Goal: Task Accomplishment & Management: Manage account settings

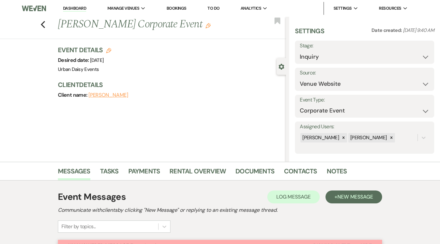
select select "5"
select select "9"
select select "1888"
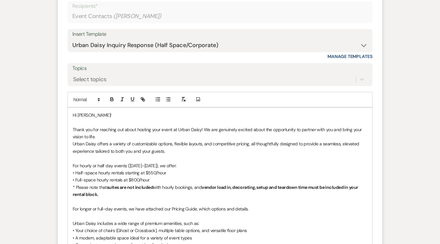
scroll to position [398, 0]
click at [73, 142] on p "Urban Daisy offers a variety of customizable options, flexible layouts, and com…" at bounding box center [220, 146] width 295 height 14
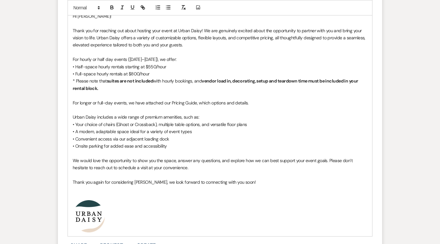
scroll to position [497, 0]
click at [92, 101] on p "For longer or full-day events, we have attached our Pricing Guide, which option…" at bounding box center [220, 102] width 295 height 7
click at [214, 102] on p "For weekend or full-day events, we have attached our Pricing Guide, which optio…" at bounding box center [220, 102] width 295 height 7
click at [294, 103] on p "For weekend or full-day events, we have attached our Pricing Guide, which outli…" at bounding box center [220, 102] width 295 height 7
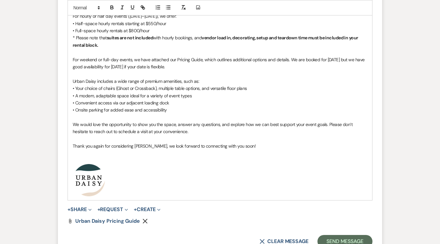
scroll to position [609, 0]
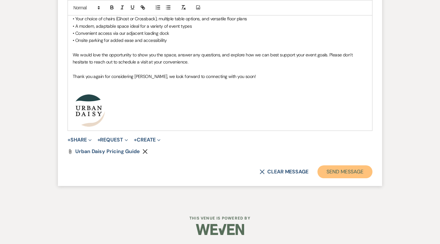
click at [340, 171] on button "Send Message" at bounding box center [345, 171] width 55 height 13
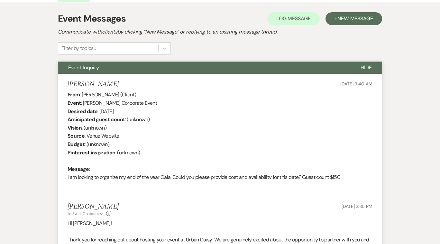
scroll to position [0, 0]
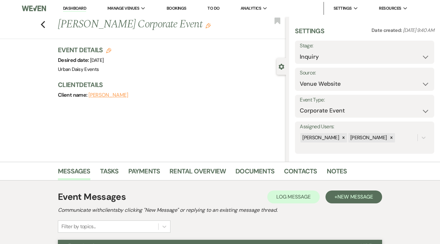
click at [79, 6] on link "Dashboard" at bounding box center [74, 8] width 23 height 6
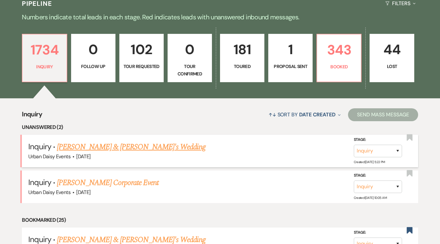
scroll to position [157, 0]
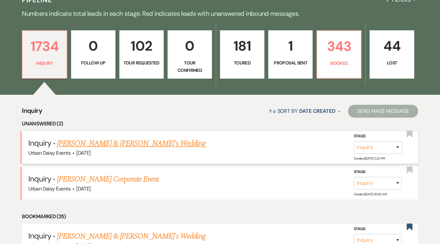
click at [100, 142] on link "[PERSON_NAME] & [PERSON_NAME]'s Wedding" at bounding box center [131, 143] width 149 height 12
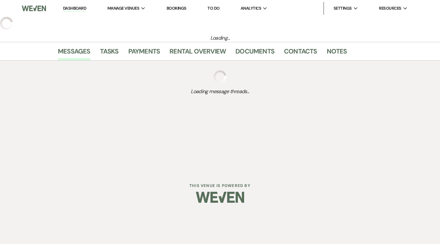
select select "5"
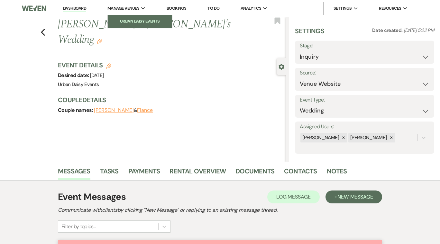
click at [134, 21] on li "Urban Daisy Events" at bounding box center [140, 21] width 58 height 6
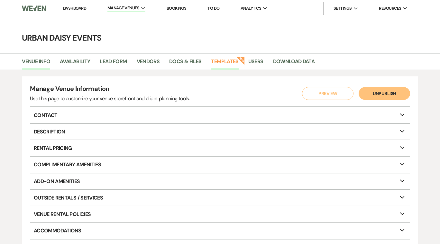
click at [223, 60] on link "Templates" at bounding box center [224, 63] width 27 height 12
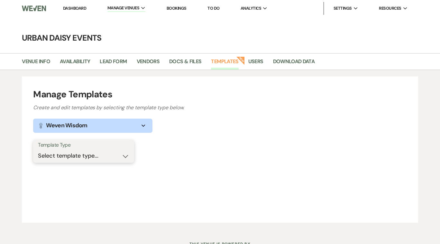
click at [124, 157] on select "Select template type... Task List Message Templates Payment Plan Inventory Item…" at bounding box center [83, 155] width 91 height 13
select select "Message Templates"
click at [38, 149] on select "Select template type... Task List Message Templates Payment Plan Inventory Item…" at bounding box center [83, 155] width 91 height 13
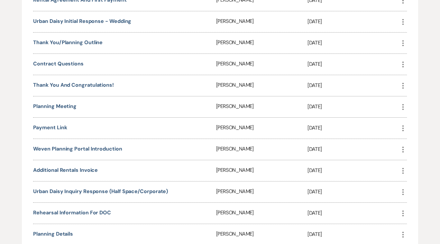
scroll to position [248, 0]
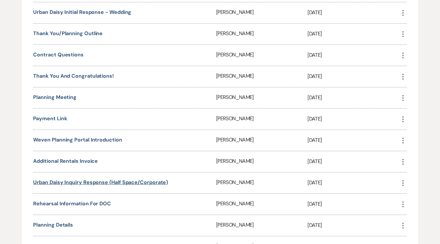
click at [117, 179] on link "Urban Daisy Inquiry Response (Half Space/Corporate)" at bounding box center [100, 182] width 135 height 7
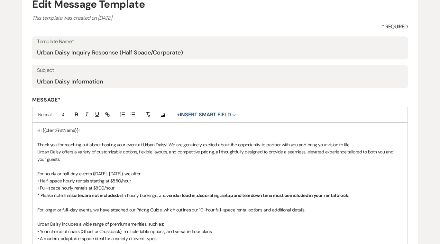
scroll to position [140, 0]
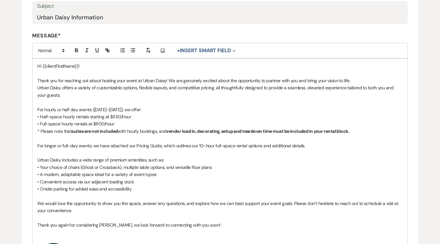
click at [37, 87] on p "Urban Daisy offers a variety of customizable options, flexible layouts, and com…" at bounding box center [219, 91] width 365 height 14
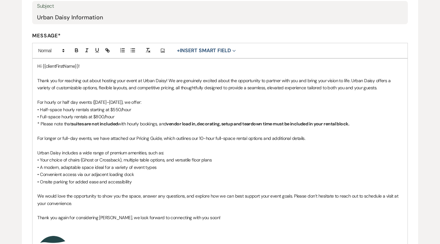
click at [56, 137] on p "For longer or full-day events, we have attached our Pricing Guide, which outlin…" at bounding box center [219, 138] width 365 height 7
drag, startPoint x: 240, startPoint y: 138, endPoint x: 196, endPoint y: 138, distance: 43.8
click at [196, 138] on p "For weekend or full-day events, we have attached our Pricing Guide, which outli…" at bounding box center [219, 138] width 365 height 7
click at [271, 138] on p "For weekend or full-day events, we have attached our Pricing Guide, which outli…" at bounding box center [219, 138] width 365 height 7
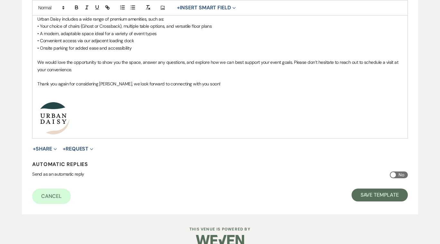
scroll to position [275, 0]
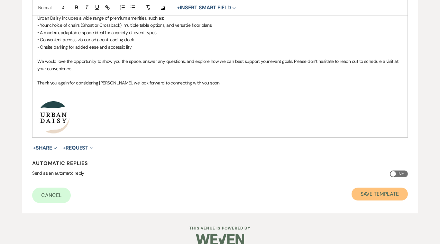
click at [367, 194] on button "Save Template" at bounding box center [380, 193] width 56 height 13
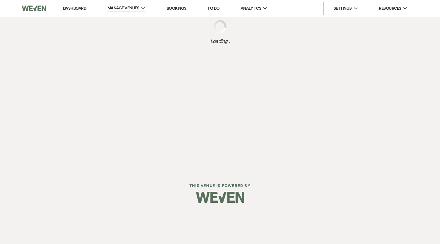
select select "Message Templates"
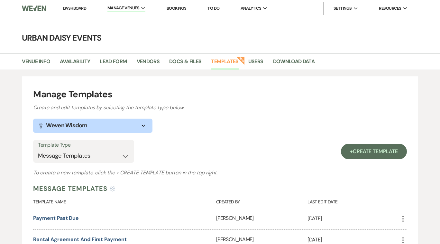
click at [70, 8] on link "Dashboard" at bounding box center [74, 7] width 23 height 5
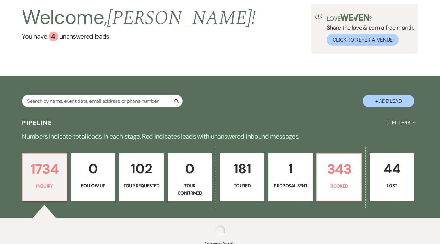
scroll to position [87, 0]
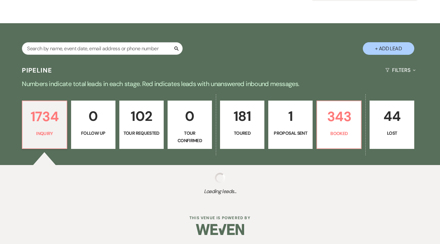
click at [96, 138] on link "0 Follow Up" at bounding box center [93, 124] width 44 height 48
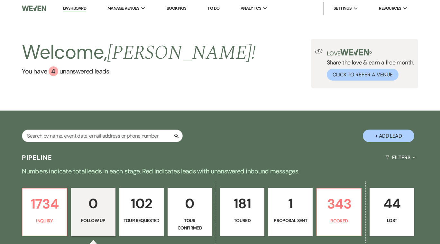
click at [79, 7] on link "Dashboard" at bounding box center [74, 8] width 23 height 6
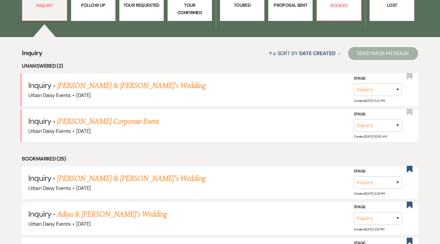
scroll to position [244, 0]
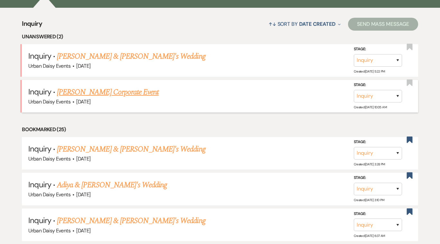
click at [98, 90] on link "[PERSON_NAME] Corporate Event" at bounding box center [108, 92] width 102 height 12
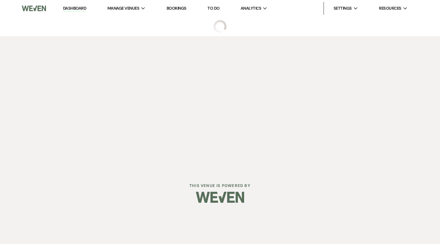
select select "5"
select select "9"
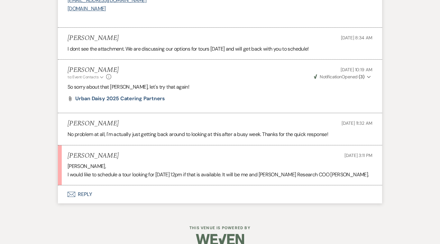
scroll to position [968, 0]
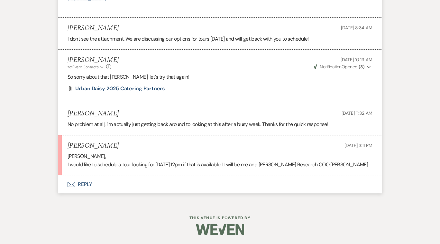
click at [84, 183] on button "Envelope Reply" at bounding box center [220, 184] width 324 height 18
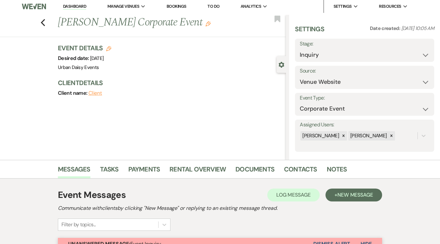
scroll to position [0, 0]
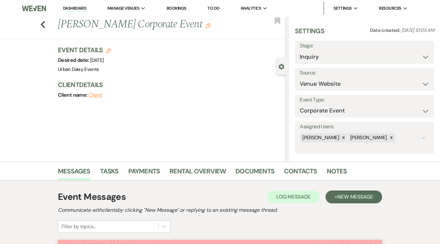
click at [79, 7] on link "Dashboard" at bounding box center [74, 8] width 23 height 6
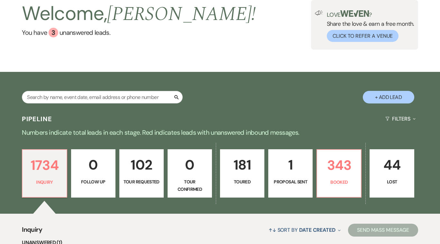
scroll to position [4, 0]
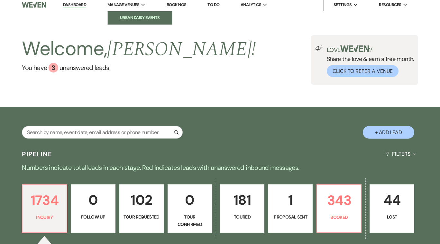
click at [140, 14] on li "Urban Daisy Events" at bounding box center [140, 17] width 58 height 6
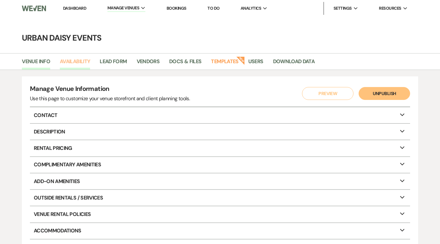
click at [73, 61] on link "Availability" at bounding box center [75, 63] width 30 height 12
select select "2"
select select "2026"
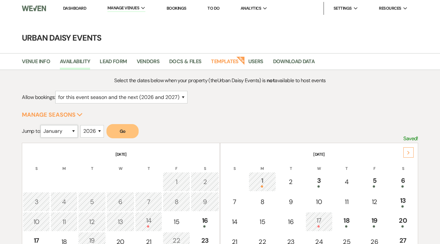
click at [74, 131] on select "January February March April May June July August September October November De…" at bounding box center [59, 131] width 37 height 13
select select "5"
click at [42, 125] on select "January February March April May June July August September October November De…" at bounding box center [59, 131] width 37 height 13
click at [126, 131] on button "Go" at bounding box center [123, 131] width 32 height 14
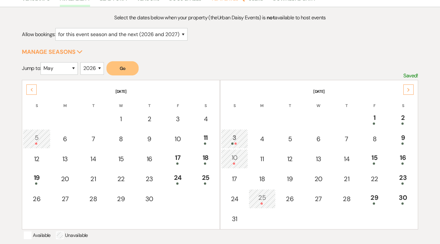
scroll to position [99, 0]
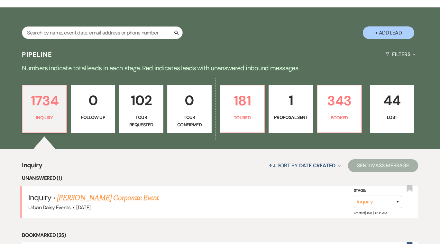
scroll to position [111, 0]
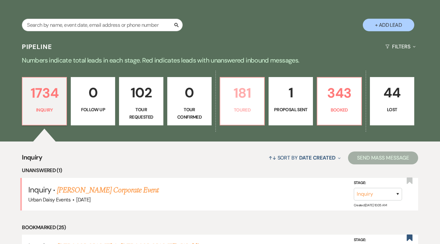
click at [244, 112] on p "Toured" at bounding box center [242, 109] width 36 height 7
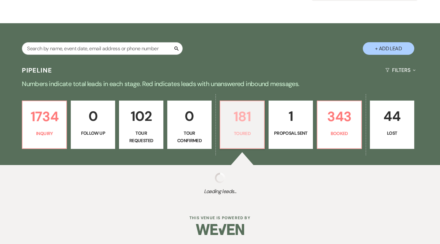
select select "5"
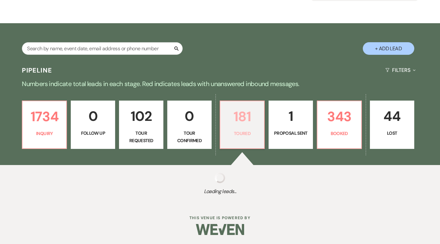
select select "5"
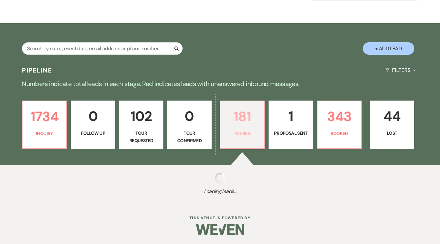
select select "5"
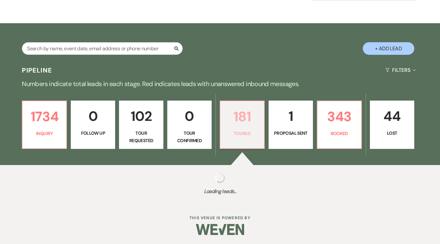
select select "5"
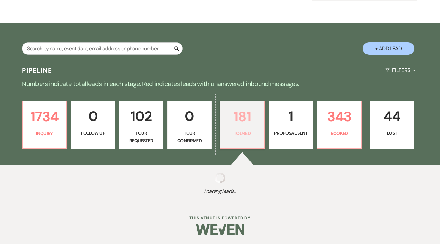
select select "5"
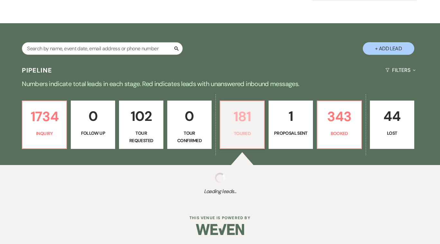
select select "5"
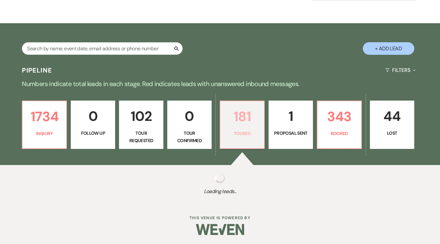
select select "5"
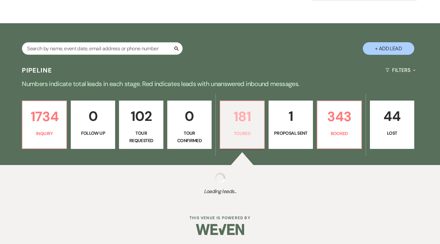
select select "5"
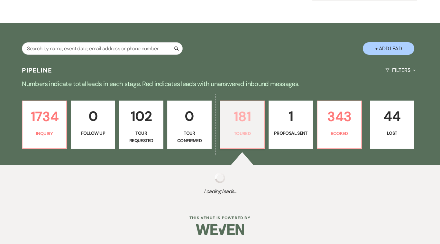
select select "5"
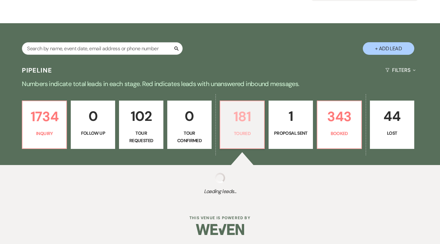
select select "5"
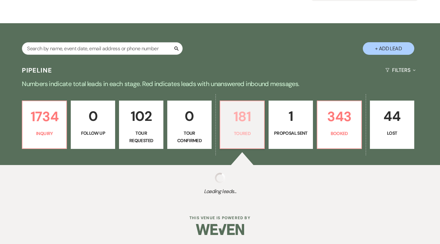
select select "5"
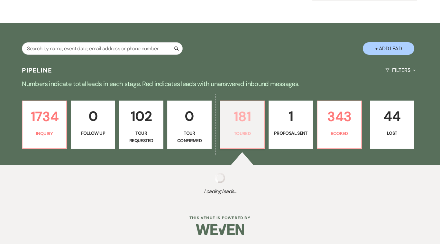
select select "5"
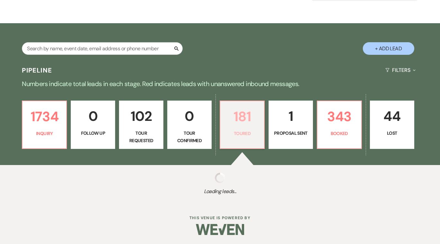
select select "5"
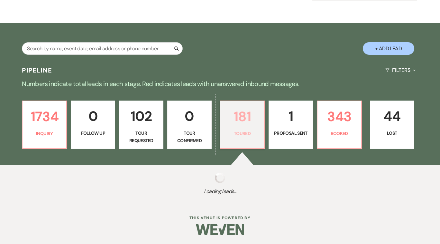
select select "5"
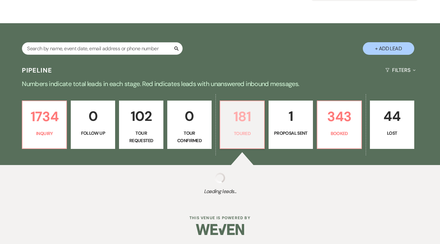
select select "5"
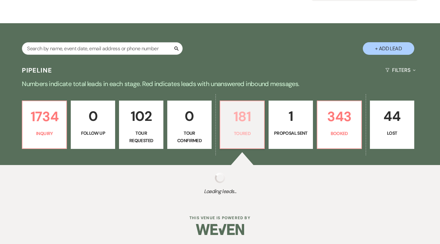
select select "5"
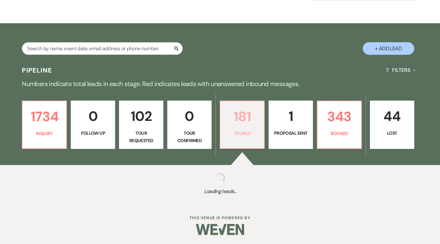
select select "5"
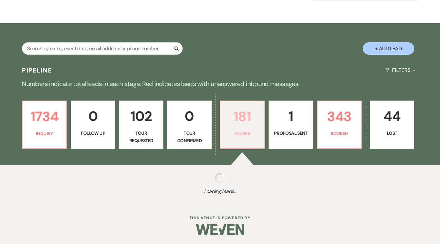
select select "5"
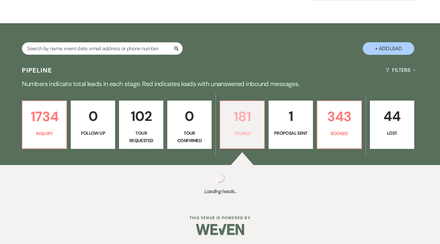
select select "5"
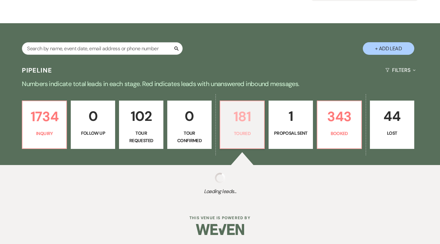
select select "5"
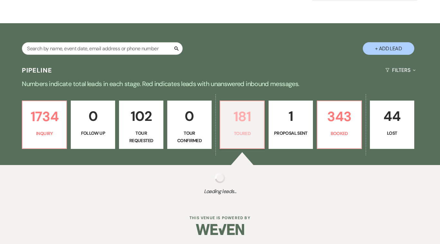
select select "5"
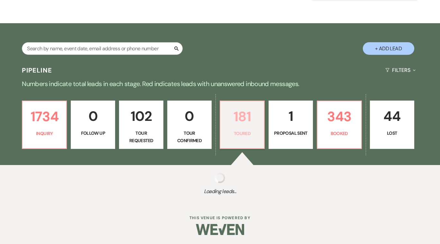
select select "5"
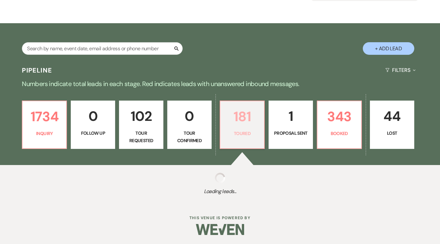
select select "5"
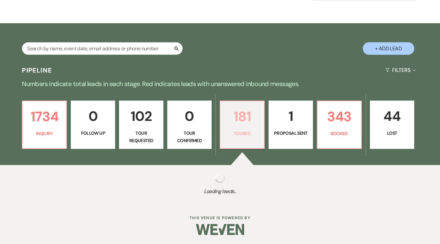
select select "5"
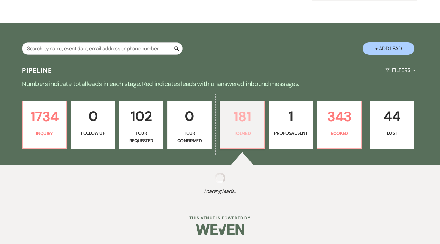
select select "5"
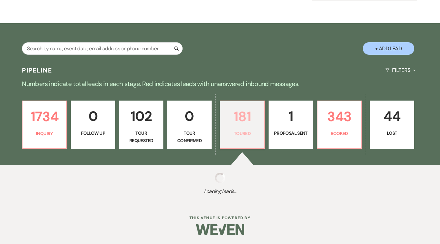
select select "5"
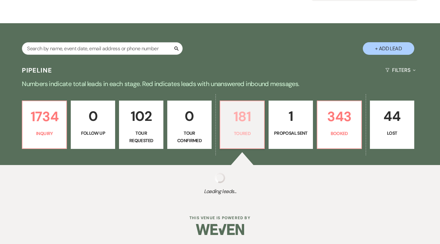
select select "5"
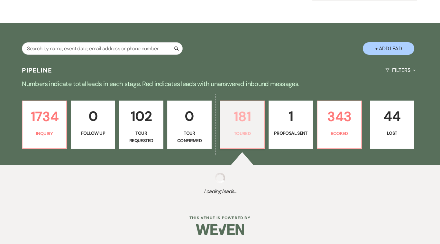
select select "5"
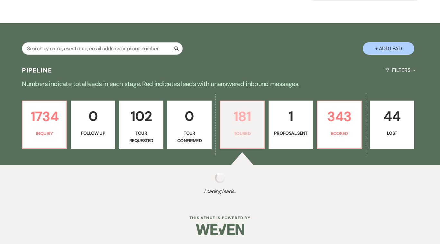
select select "5"
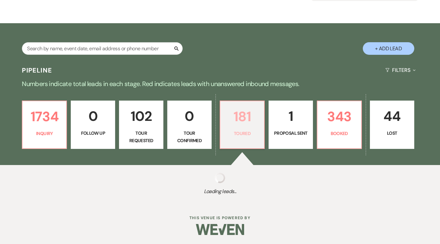
select select "5"
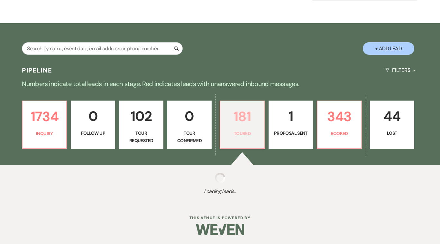
select select "5"
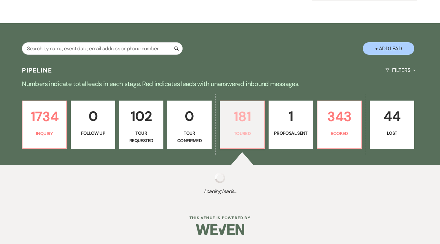
select select "5"
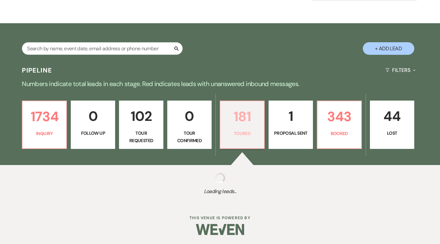
select select "5"
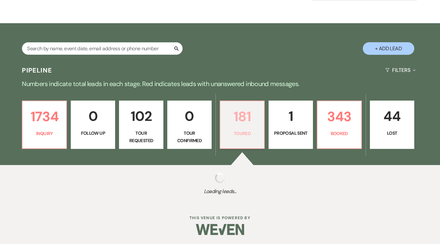
select select "5"
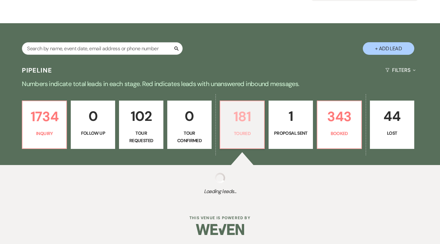
select select "5"
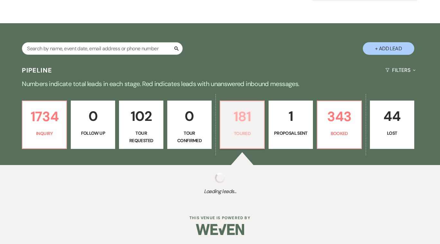
select select "5"
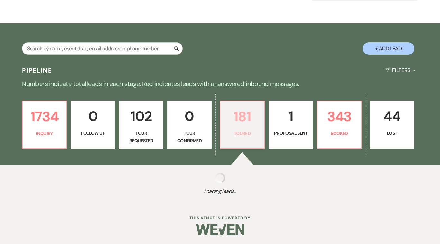
select select "5"
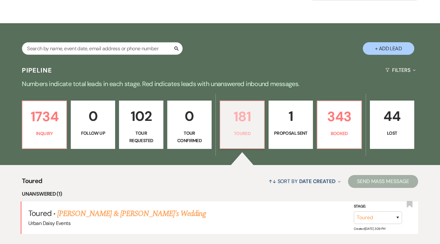
scroll to position [111, 0]
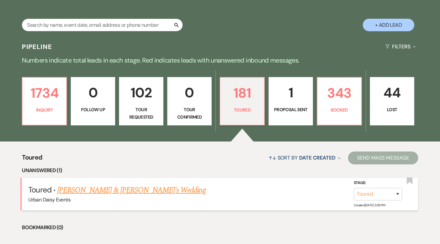
click at [120, 192] on link "[PERSON_NAME] & [PERSON_NAME]'s Wedding" at bounding box center [131, 190] width 149 height 12
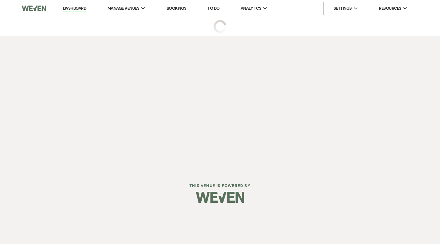
select select "5"
select select "6"
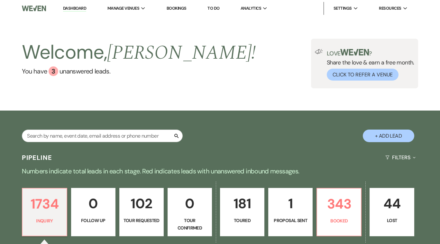
click at [241, 210] on p "181" at bounding box center [242, 203] width 36 height 22
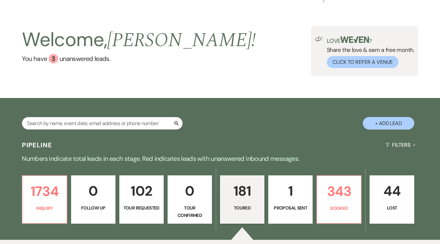
select select "5"
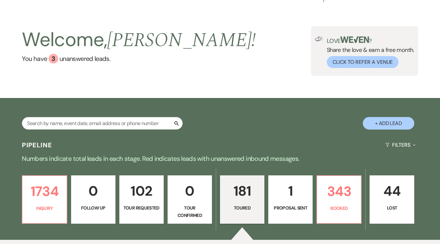
select select "5"
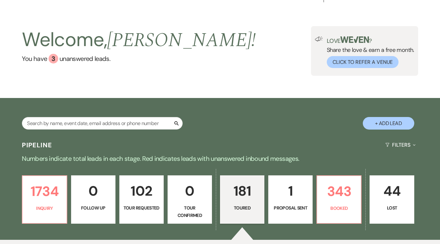
select select "5"
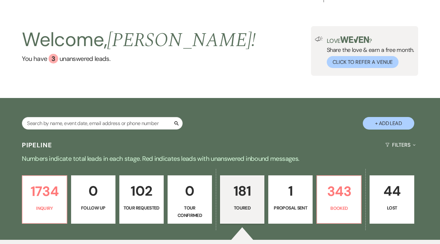
select select "5"
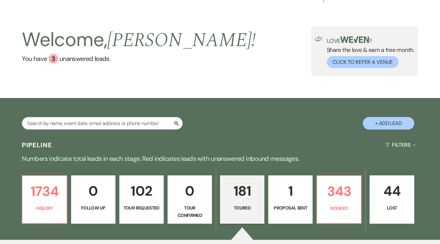
select select "5"
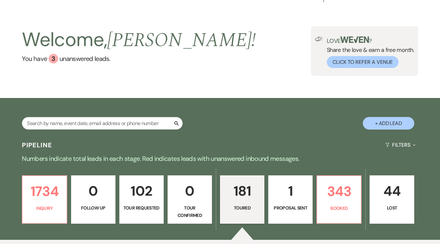
select select "5"
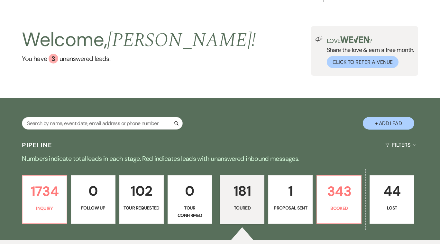
select select "5"
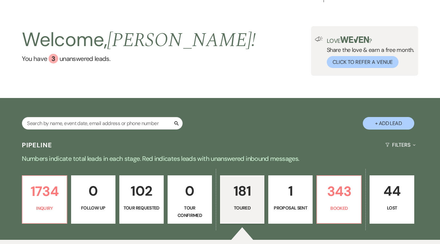
select select "5"
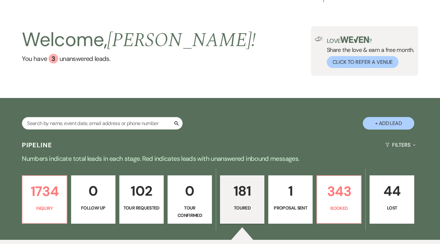
select select "5"
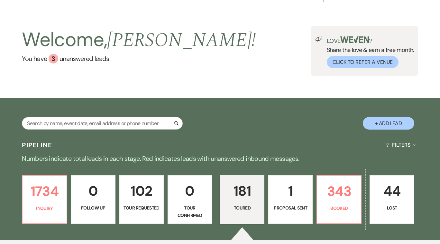
select select "5"
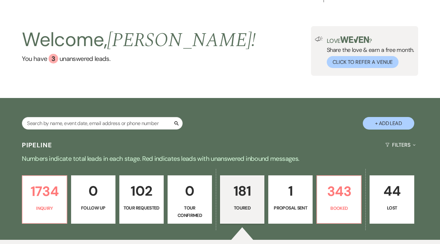
select select "5"
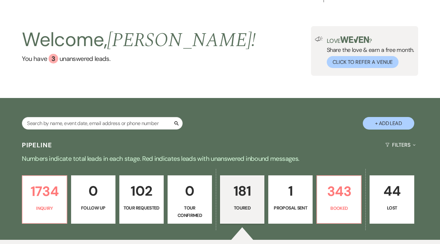
select select "5"
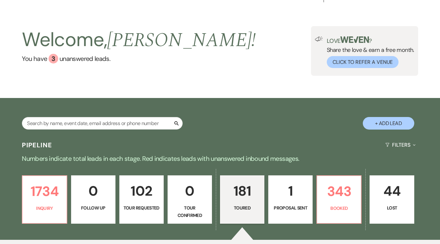
select select "5"
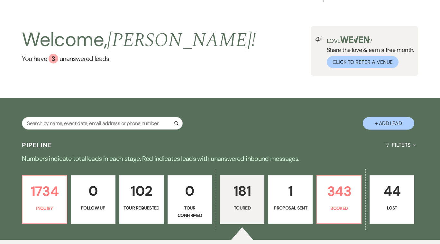
select select "5"
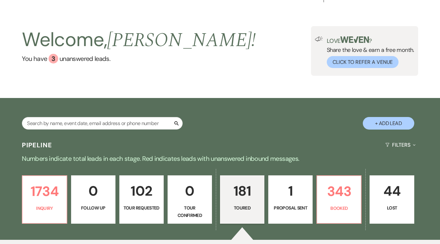
select select "5"
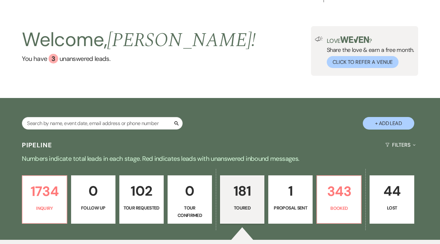
select select "5"
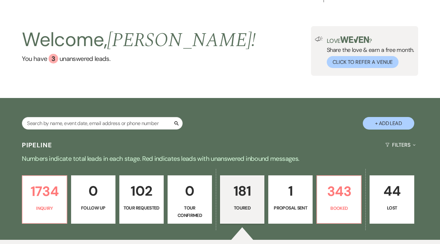
select select "5"
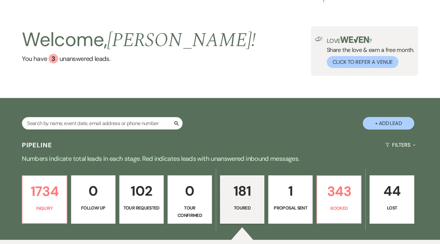
select select "5"
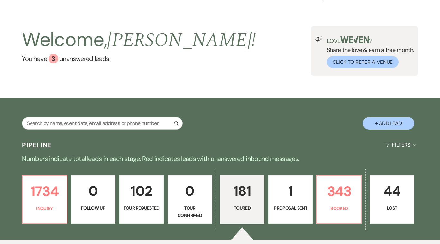
select select "5"
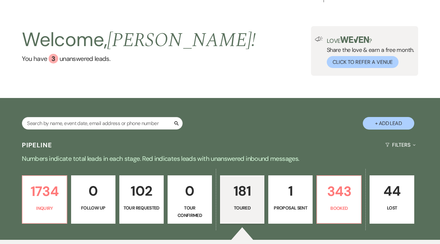
select select "5"
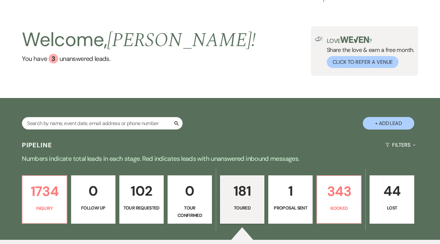
select select "5"
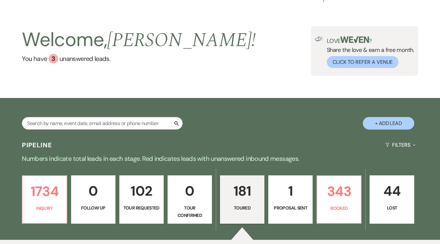
select select "5"
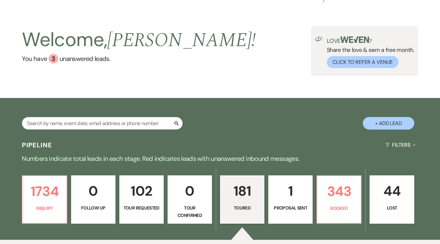
select select "5"
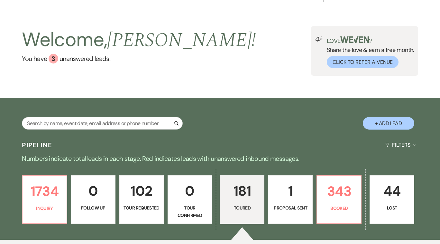
select select "5"
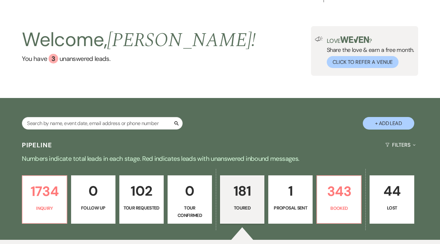
select select "5"
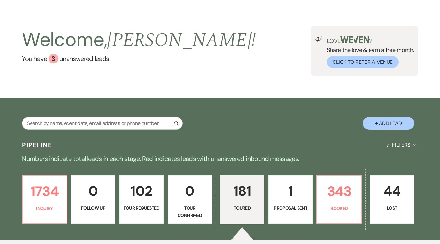
select select "5"
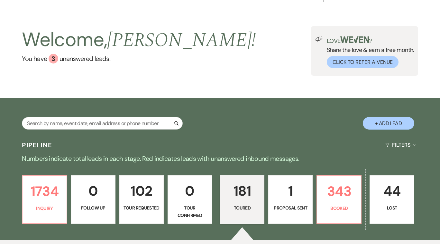
select select "5"
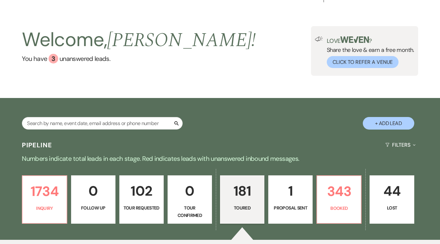
select select "5"
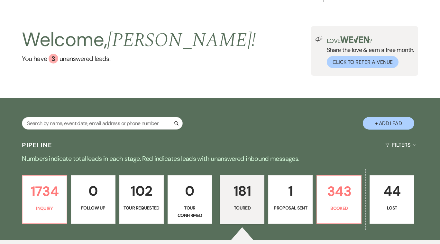
select select "5"
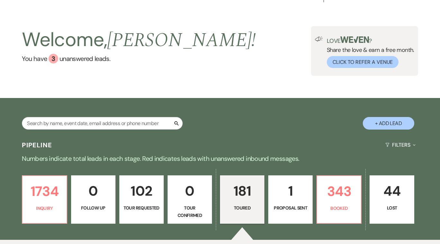
select select "5"
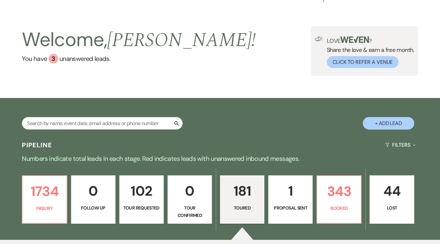
select select "5"
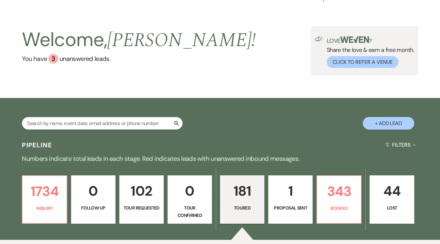
select select "5"
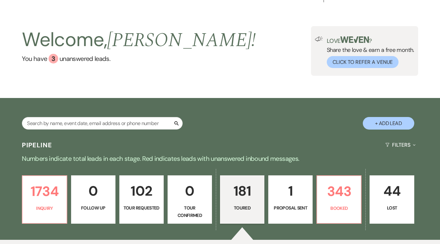
select select "5"
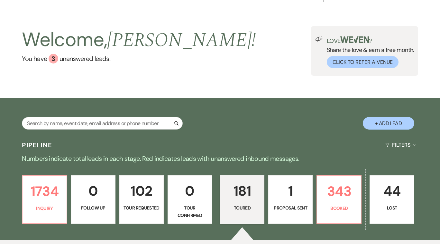
select select "5"
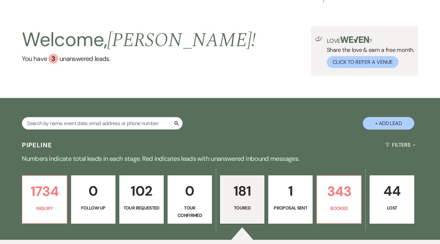
select select "5"
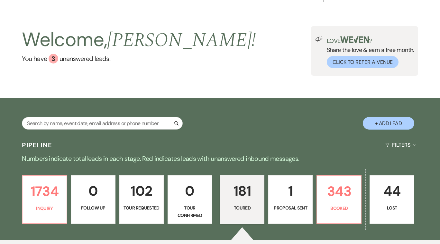
select select "5"
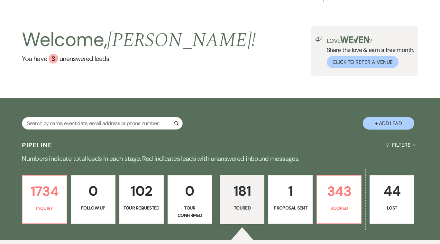
select select "5"
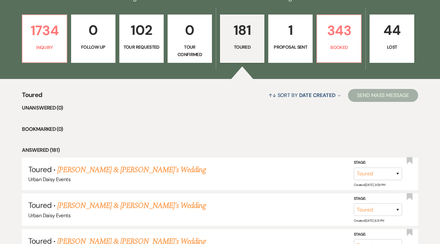
scroll to position [173, 0]
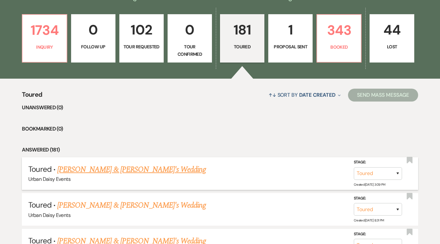
click at [134, 170] on link "[PERSON_NAME] & [PERSON_NAME]'s Wedding" at bounding box center [131, 170] width 149 height 12
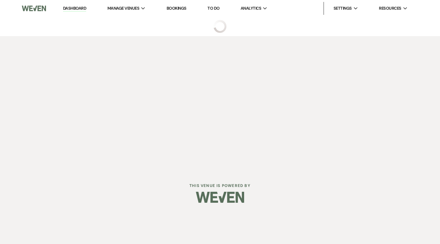
select select "5"
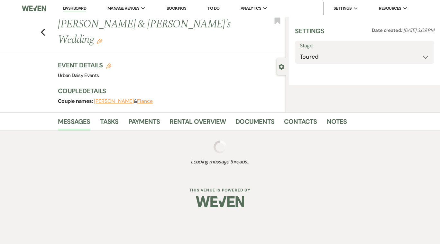
select select "6"
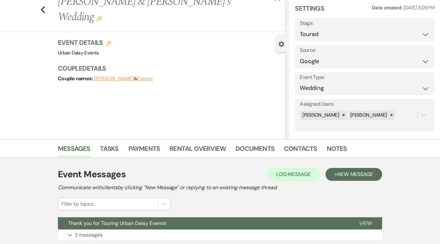
scroll to position [70, 0]
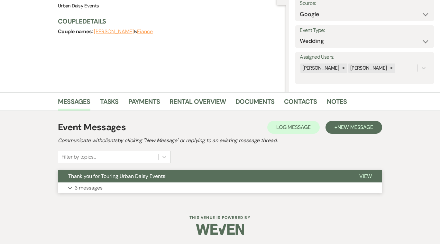
click at [369, 174] on span "View" at bounding box center [366, 176] width 13 height 7
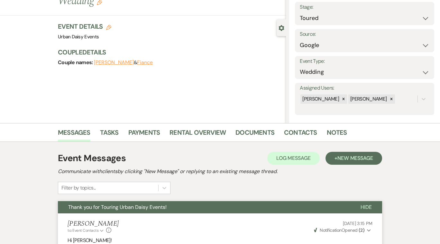
scroll to position [0, 0]
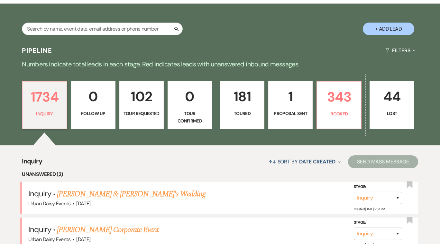
scroll to position [122, 0]
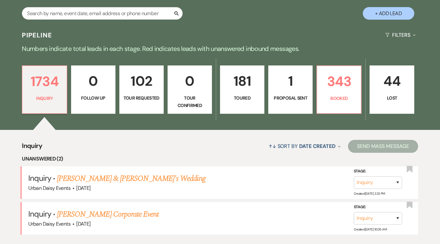
click at [239, 92] on link "181 Toured" at bounding box center [242, 89] width 44 height 48
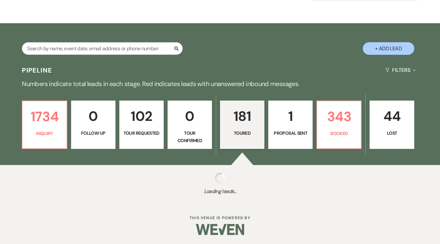
select select "5"
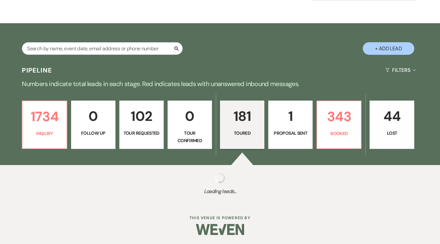
select select "5"
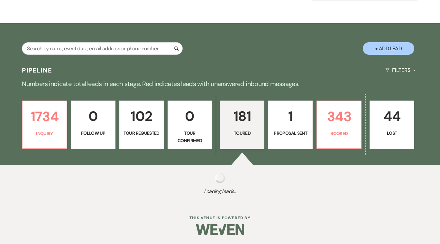
select select "5"
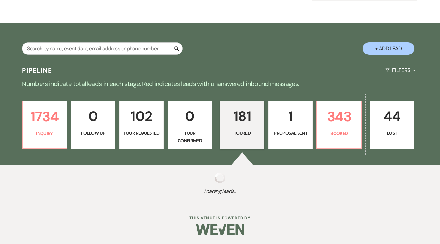
select select "5"
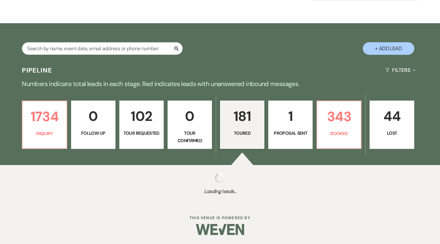
select select "5"
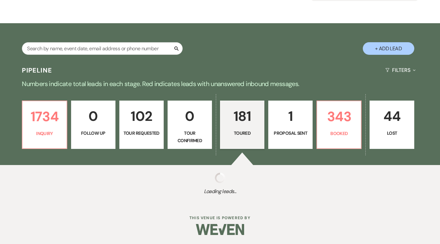
select select "5"
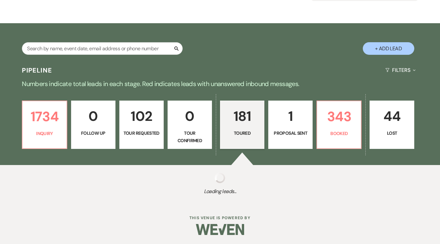
select select "5"
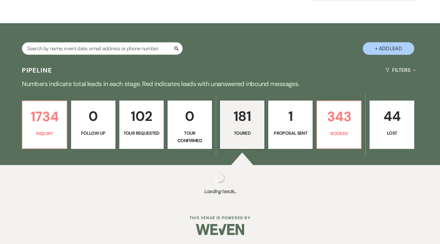
select select "5"
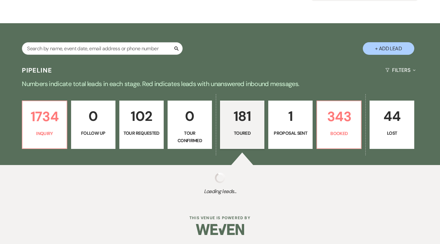
select select "5"
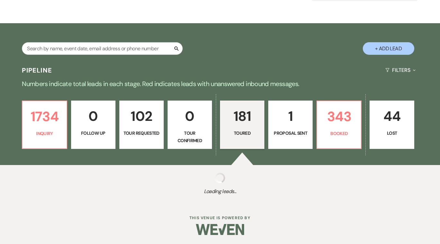
select select "5"
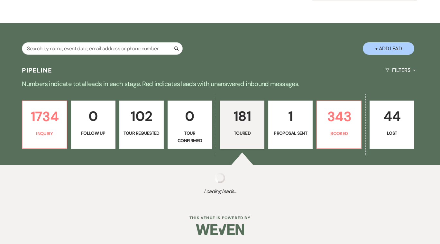
select select "5"
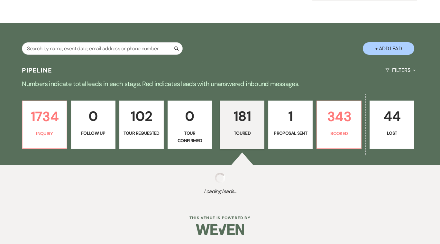
select select "5"
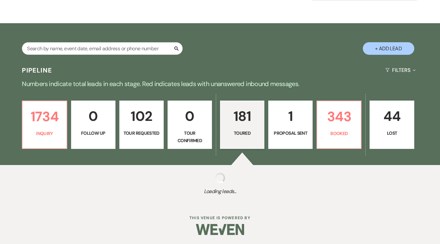
select select "5"
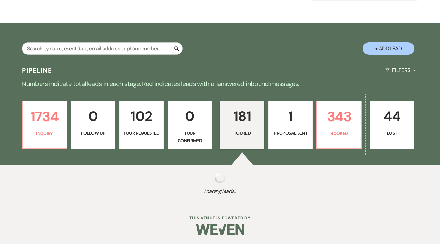
select select "5"
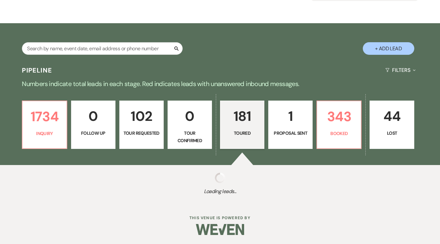
select select "5"
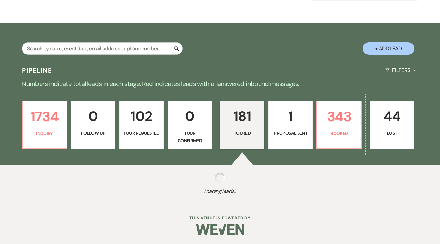
select select "5"
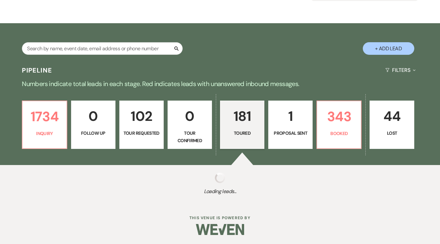
select select "5"
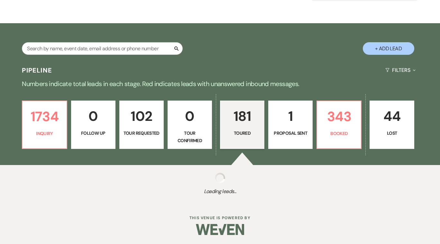
select select "5"
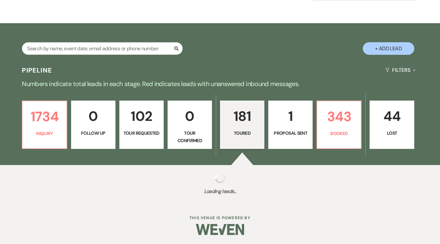
select select "5"
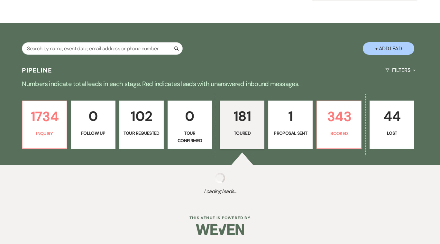
select select "5"
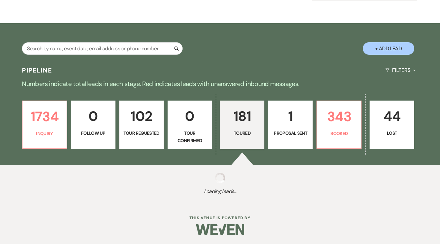
select select "5"
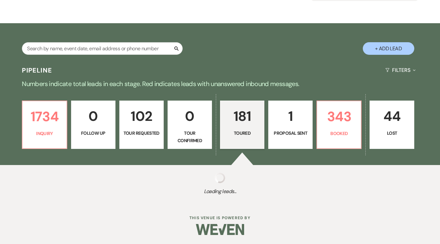
select select "5"
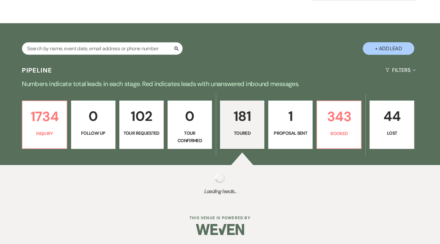
select select "5"
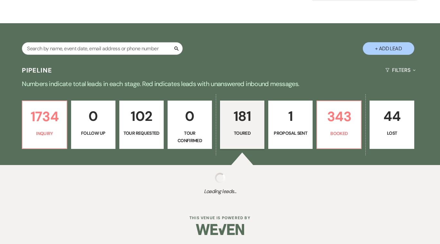
select select "5"
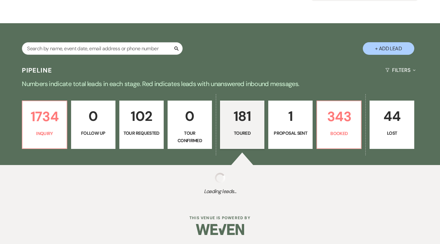
select select "5"
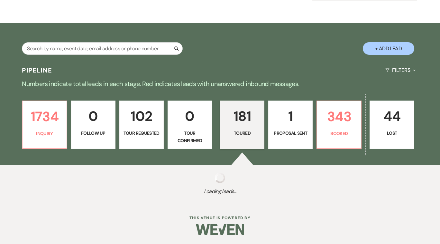
select select "5"
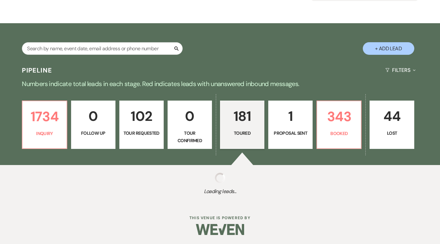
select select "5"
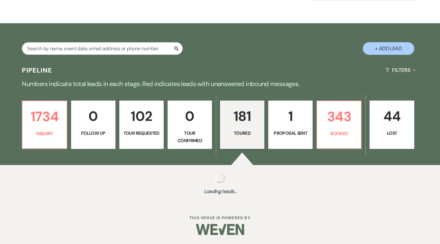
select select "5"
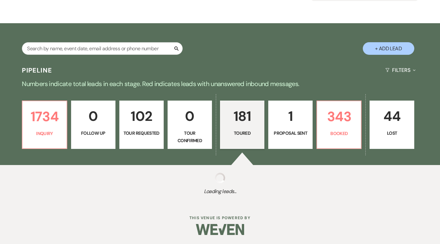
select select "5"
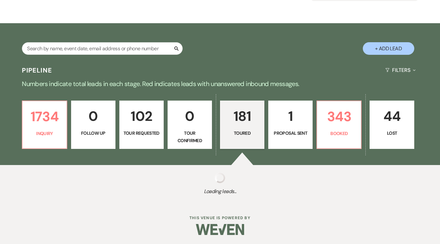
select select "5"
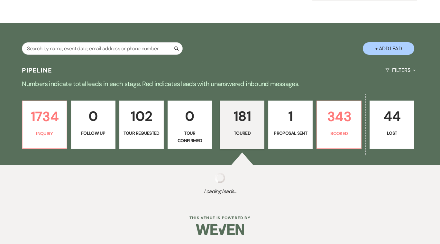
select select "5"
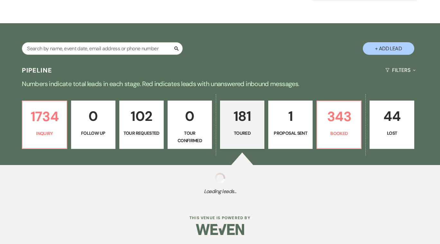
select select "5"
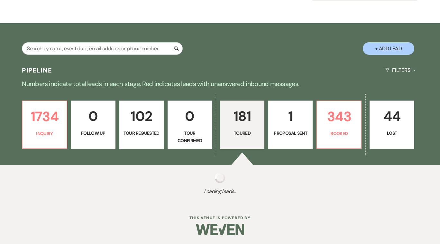
select select "5"
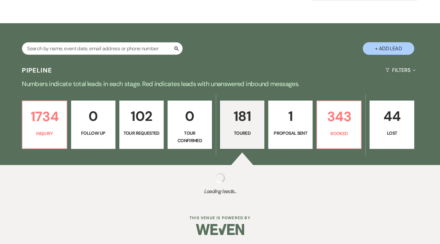
select select "5"
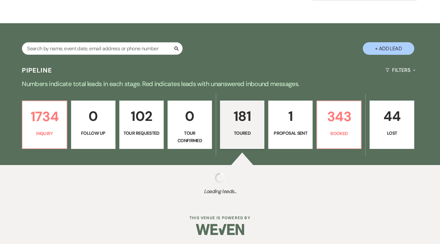
select select "5"
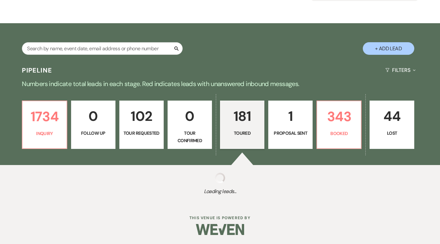
select select "5"
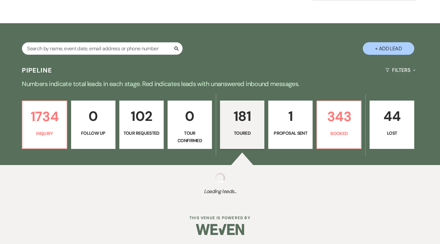
select select "5"
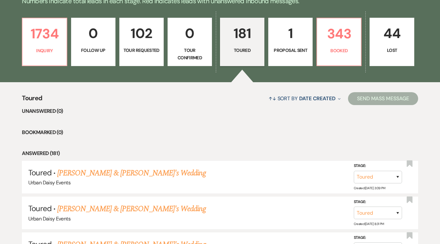
scroll to position [176, 0]
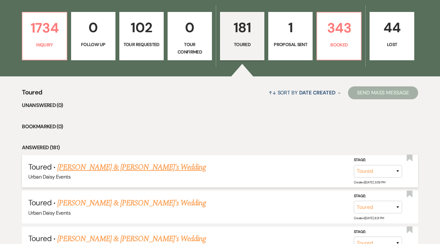
click at [133, 164] on link "[PERSON_NAME] & [PERSON_NAME]'s Wedding" at bounding box center [131, 167] width 149 height 12
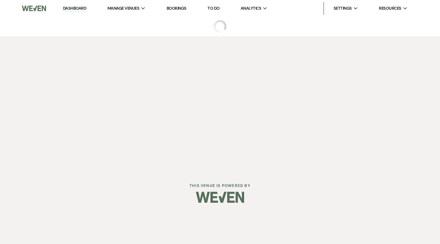
select select "5"
select select "6"
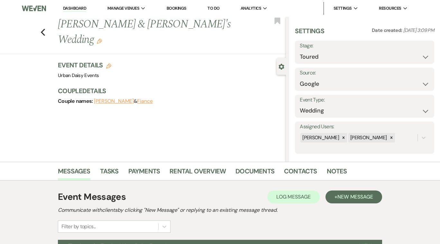
scroll to position [70, 0]
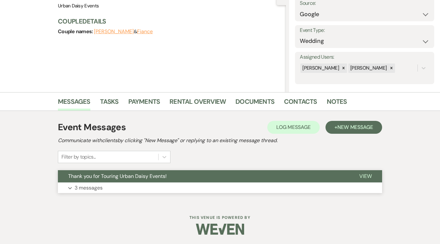
click at [367, 175] on span "View" at bounding box center [366, 176] width 13 height 7
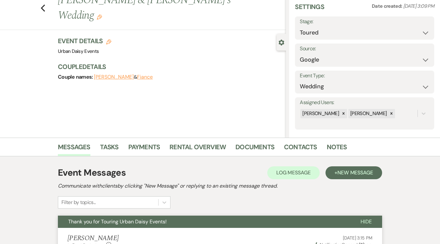
scroll to position [0, 0]
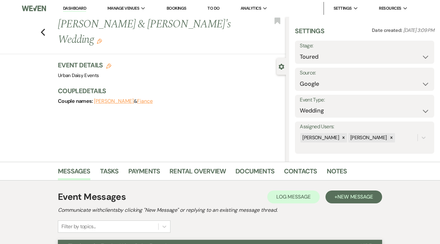
click at [77, 7] on link "Dashboard" at bounding box center [74, 8] width 23 height 6
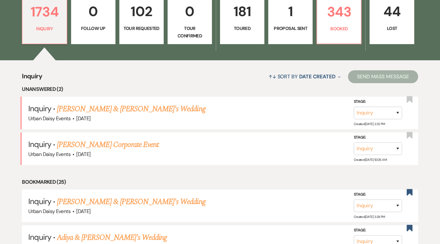
scroll to position [202, 0]
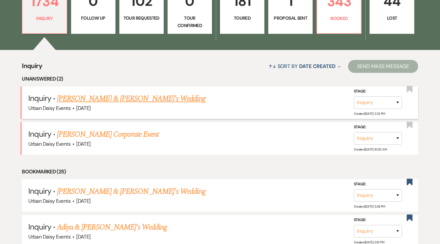
click at [102, 98] on link "[PERSON_NAME] & [PERSON_NAME]'s Wedding" at bounding box center [131, 99] width 149 height 12
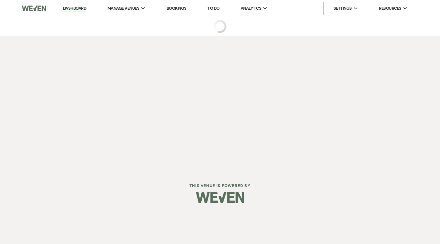
select select "5"
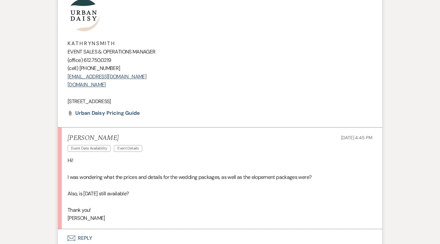
scroll to position [757, 0]
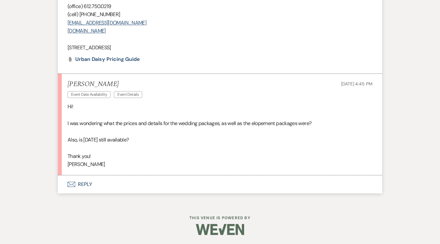
click at [85, 182] on button "Envelope Reply" at bounding box center [220, 184] width 324 height 18
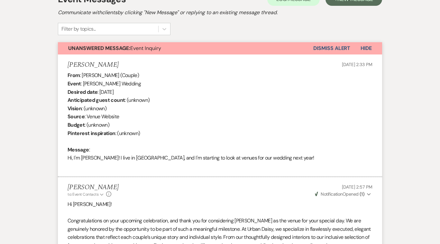
scroll to position [0, 0]
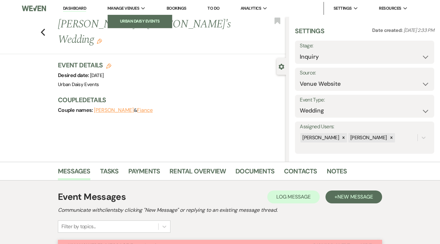
click at [141, 21] on li "Urban Daisy Events" at bounding box center [140, 21] width 58 height 6
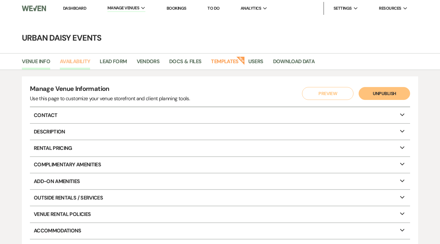
click at [77, 61] on link "Availability" at bounding box center [75, 63] width 30 height 12
select select "2"
select select "2026"
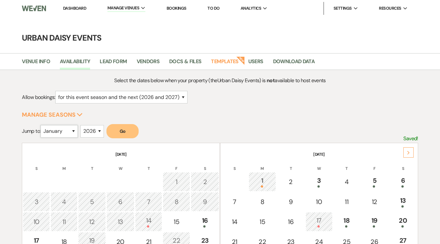
click at [75, 130] on select "January February March April May June July August September October November De…" at bounding box center [59, 131] width 37 height 13
select select "8"
click at [42, 125] on select "January February March April May June July August September October November De…" at bounding box center [59, 131] width 37 height 13
click at [127, 132] on button "Go" at bounding box center [123, 131] width 32 height 14
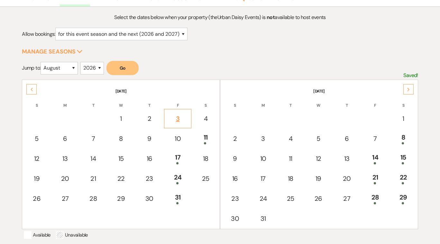
scroll to position [66, 0]
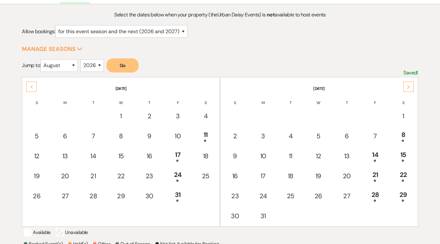
click at [408, 86] on icon "Next" at bounding box center [408, 87] width 3 height 4
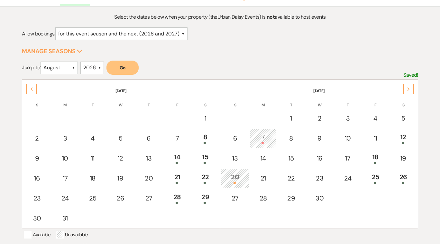
scroll to position [0, 0]
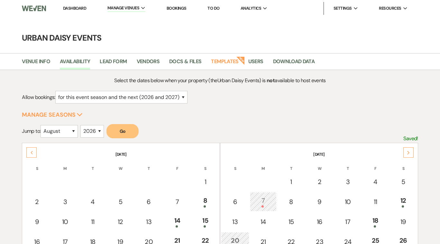
click at [76, 7] on link "Dashboard" at bounding box center [74, 7] width 23 height 5
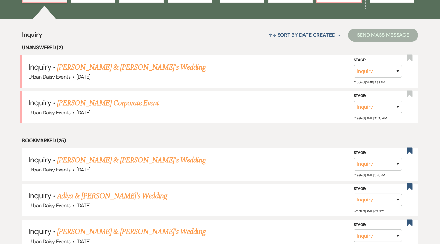
scroll to position [250, 0]
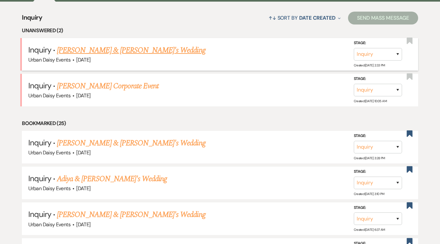
click at [110, 49] on link "[PERSON_NAME] & [PERSON_NAME]'s Wedding" at bounding box center [131, 50] width 149 height 12
select select "5"
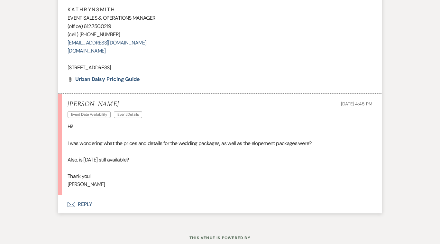
scroll to position [757, 0]
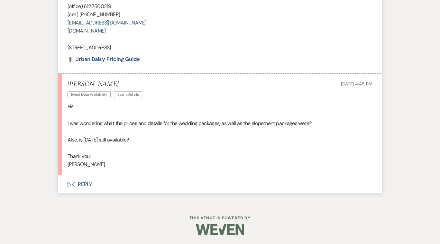
click at [85, 184] on button "Envelope Reply" at bounding box center [220, 184] width 324 height 18
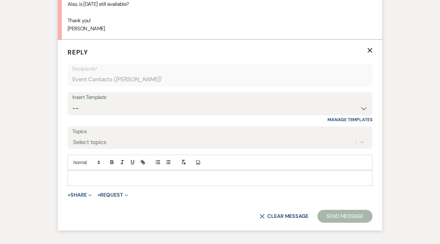
scroll to position [905, 0]
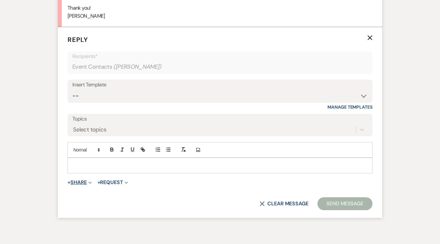
click at [91, 182] on icon "Expand" at bounding box center [90, 182] width 3 height 3
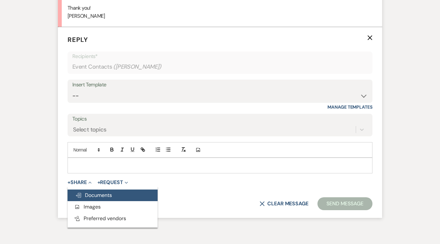
click at [90, 195] on span "Doc Upload Documents" at bounding box center [93, 195] width 37 height 7
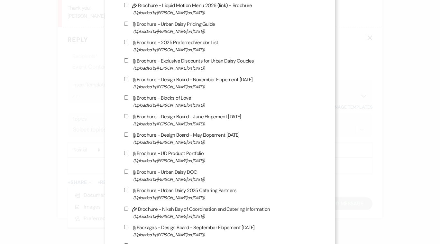
scroll to position [395, 0]
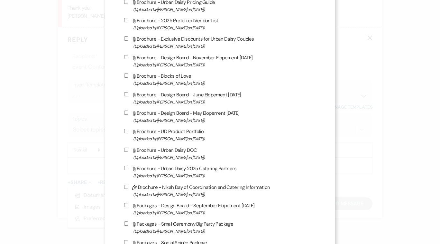
click at [127, 114] on input "Attach File Brochure - Design Board - May Elopement [DATE] (Uploaded by [PERSON…" at bounding box center [126, 112] width 4 height 4
checkbox input "true"
click at [127, 96] on input "Attach File Brochure - Design Board - June Elopement [DATE] (Uploaded by [PERSO…" at bounding box center [126, 94] width 4 height 4
checkbox input "true"
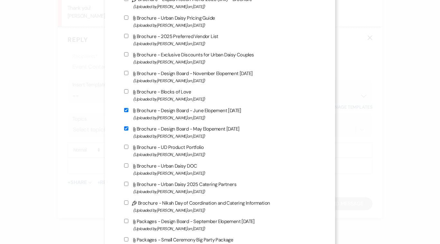
scroll to position [379, 0]
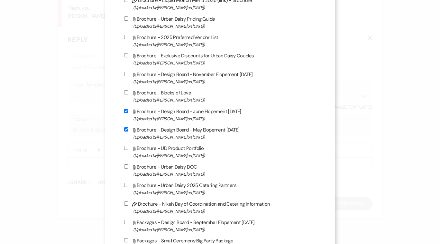
click at [127, 75] on input "Attach File Brochure - Design Board - November Elopement [DATE] (Uploaded by [P…" at bounding box center [126, 74] width 4 height 4
checkbox input "true"
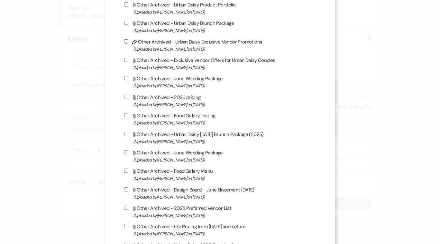
scroll to position [1069, 0]
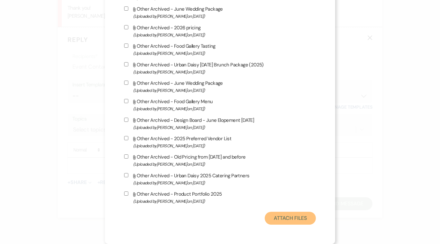
click at [279, 215] on button "Attach Files" at bounding box center [290, 217] width 51 height 13
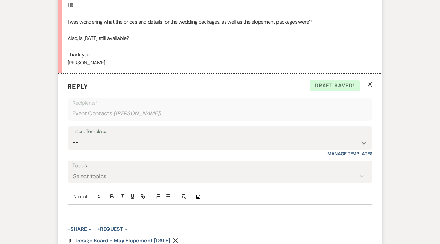
scroll to position [868, 0]
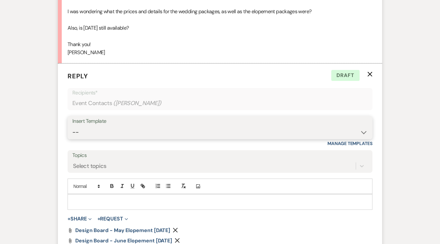
click at [364, 132] on select "-- Payment Past Due Rental Agreement and First Payment Urban Daisy Initial Resp…" at bounding box center [219, 132] width 295 height 13
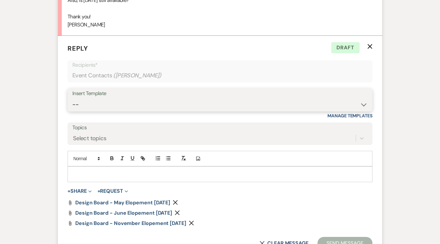
scroll to position [968, 0]
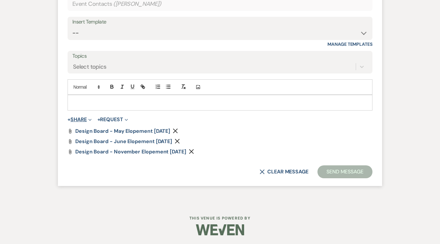
click at [91, 118] on icon "Expand" at bounding box center [90, 119] width 3 height 3
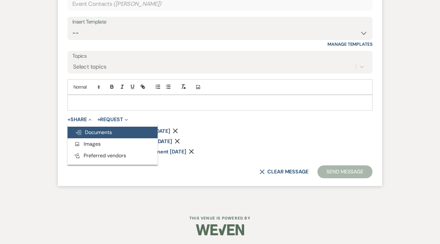
click at [92, 131] on span "Doc Upload Documents" at bounding box center [93, 132] width 37 height 7
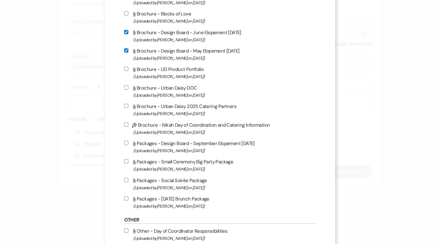
scroll to position [458, 0]
click at [127, 163] on input "Attach File Packages - Small Ceremony Big Party Package (Uploaded by [PERSON_NA…" at bounding box center [126, 161] width 4 height 4
checkbox input "true"
click at [128, 182] on input "Attach File Packages - Social Soirée Package (Uploaded by [PERSON_NAME] on [DAT…" at bounding box center [126, 179] width 4 height 4
checkbox input "true"
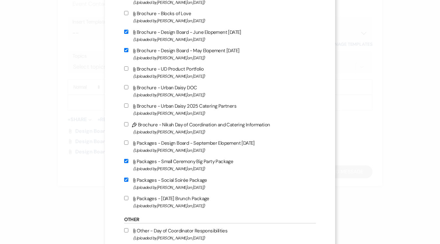
click at [128, 200] on input "Attach File Packages - [DATE] Brunch Package (Uploaded by [PERSON_NAME] on [DAT…" at bounding box center [126, 198] width 4 height 4
checkbox input "true"
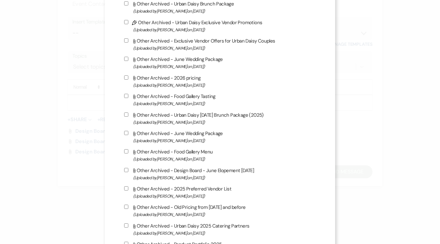
scroll to position [1069, 0]
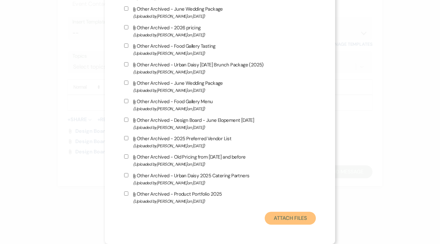
click at [298, 219] on button "Attach Files" at bounding box center [290, 217] width 51 height 13
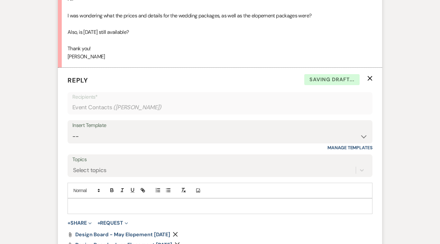
scroll to position [877, 0]
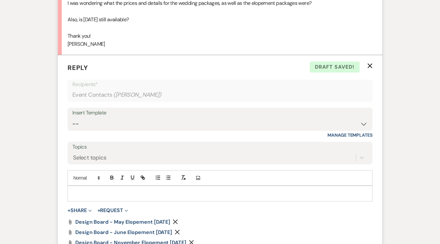
click at [88, 191] on p at bounding box center [220, 193] width 295 height 7
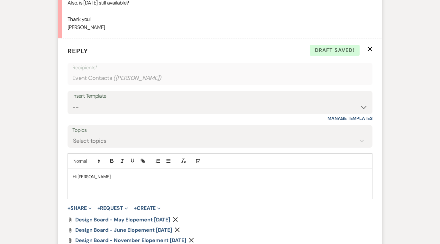
scroll to position [896, 0]
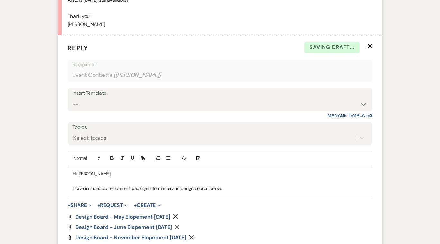
click at [98, 216] on span "Design Board - May Elopement [DATE]" at bounding box center [122, 216] width 95 height 7
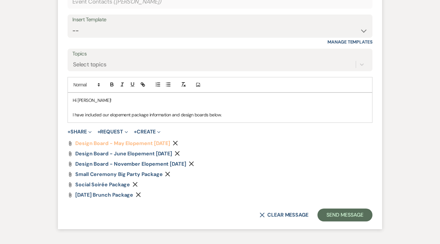
scroll to position [969, 0]
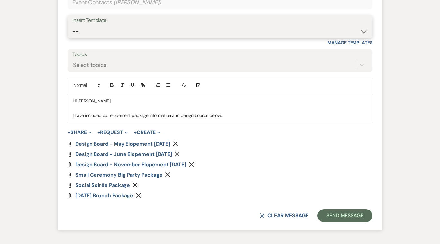
click at [363, 31] on select "-- Payment Past Due Rental Agreement and First Payment Urban Daisy Initial Resp…" at bounding box center [219, 31] width 295 height 13
select select "3546"
click at [72, 25] on select "-- Payment Past Due Rental Agreement and First Payment Urban Daisy Initial Resp…" at bounding box center [219, 31] width 295 height 13
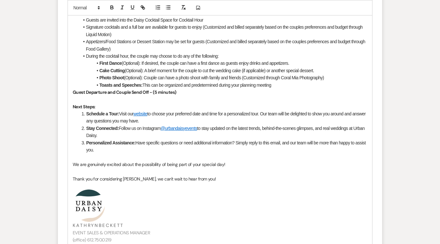
scroll to position [1248, 0]
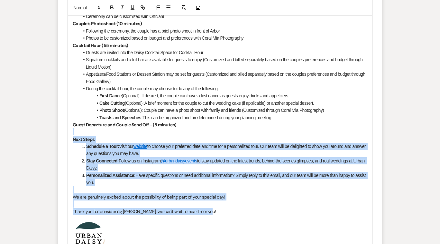
drag, startPoint x: 218, startPoint y: 213, endPoint x: 79, endPoint y: 132, distance: 160.3
click at [79, 132] on div "Hi [PERSON_NAME]! We are so excited to announce our 2025 & 2026 All-Inclusive E…" at bounding box center [220, 64] width 305 height 501
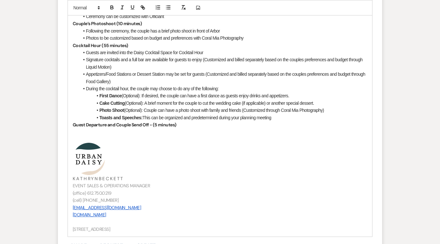
drag, startPoint x: 123, startPoint y: 177, endPoint x: 69, endPoint y: 178, distance: 54.1
click at [69, 178] on div "Hi [PERSON_NAME]! We are so excited to announce our 2025 & 2026 All-Inclusive E…" at bounding box center [220, 25] width 305 height 422
drag, startPoint x: 122, startPoint y: 200, endPoint x: 113, endPoint y: 199, distance: 8.7
click at [113, 199] on p "(cell) [PHONE_NUMBER]" at bounding box center [220, 199] width 295 height 7
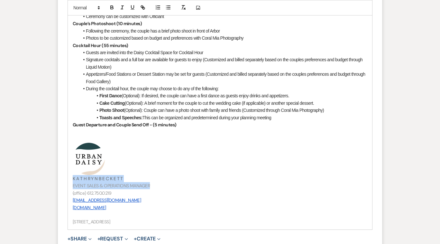
drag, startPoint x: 154, startPoint y: 185, endPoint x: 63, endPoint y: 180, distance: 90.9
click at [63, 180] on form "Reply X Saving draft... Recipients* Event Contacts ( [PERSON_NAME] ) Insert Tem…" at bounding box center [220, 20] width 324 height 673
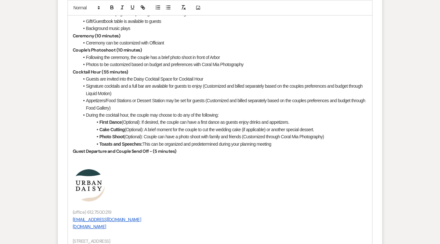
scroll to position [1225, 0]
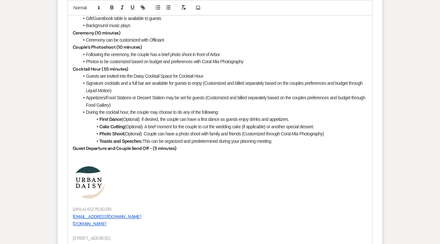
click at [185, 150] on p "Guest Departure and Couple Send Off - (5 minutes)" at bounding box center [220, 148] width 295 height 7
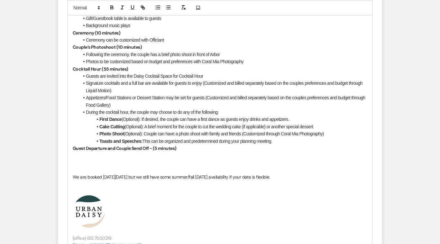
click at [75, 165] on p at bounding box center [220, 162] width 295 height 7
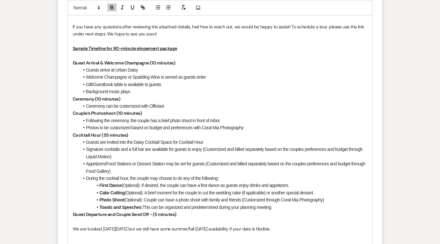
scroll to position [1241, 0]
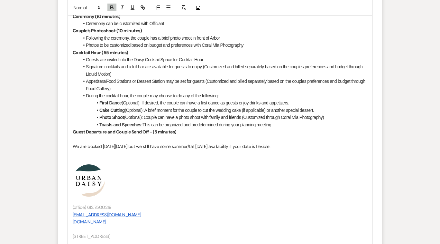
click at [318, 144] on p "We are booked [DATE][DATE] but we still have some summer/fall [DATE] availabili…" at bounding box center [220, 146] width 295 height 7
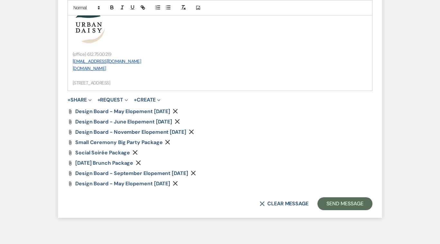
scroll to position [1412, 0]
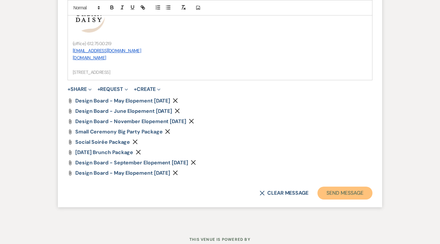
click at [342, 191] on button "Send Message" at bounding box center [345, 192] width 55 height 13
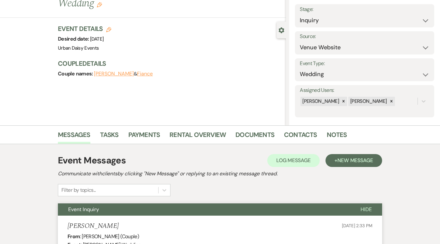
scroll to position [0, 0]
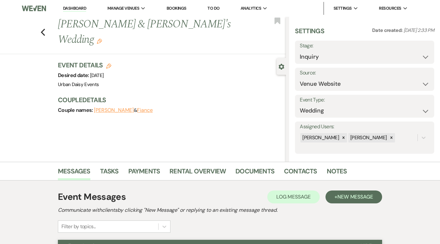
click at [75, 7] on link "Dashboard" at bounding box center [74, 8] width 23 height 6
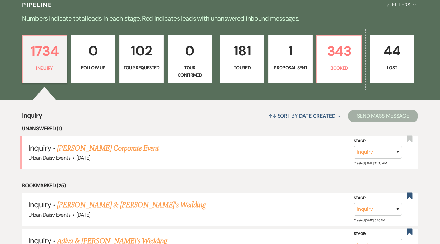
scroll to position [162, 0]
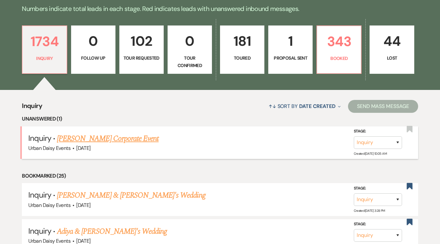
click at [84, 138] on link "[PERSON_NAME] Corporate Event" at bounding box center [108, 139] width 102 height 12
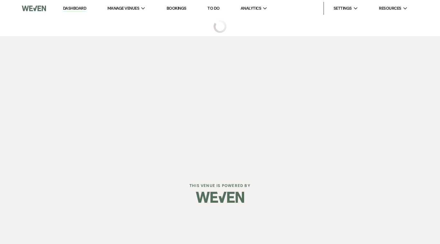
select select "5"
select select "9"
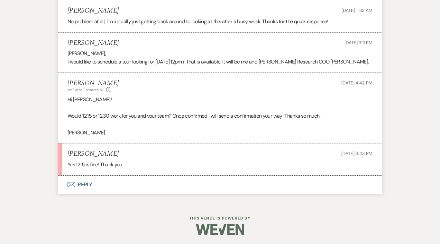
scroll to position [1071, 0]
click at [84, 183] on button "Envelope Reply" at bounding box center [220, 184] width 324 height 18
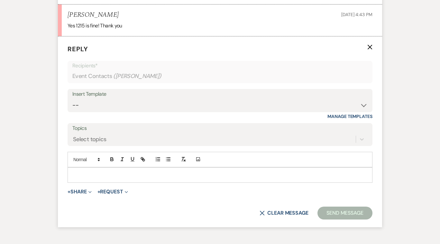
scroll to position [1219, 0]
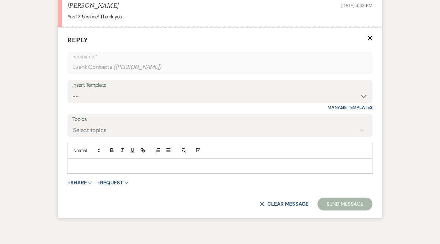
click at [82, 162] on p at bounding box center [220, 165] width 295 height 7
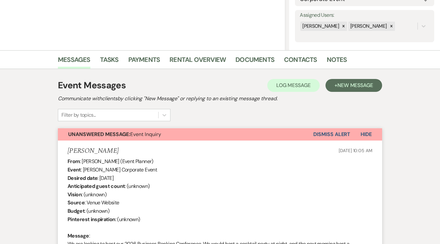
scroll to position [0, 0]
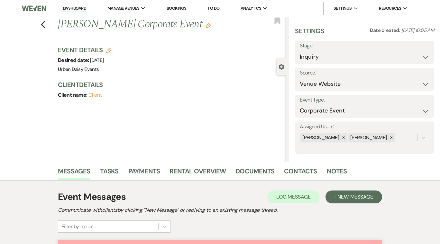
click at [83, 7] on link "Dashboard" at bounding box center [74, 8] width 23 height 6
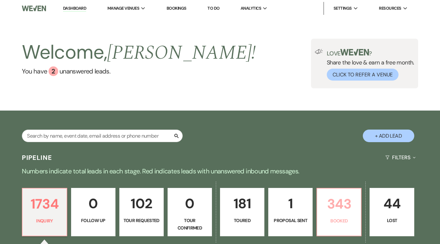
click at [339, 216] on link "343 Booked" at bounding box center [339, 212] width 45 height 48
